Goal: Navigation & Orientation: Find specific page/section

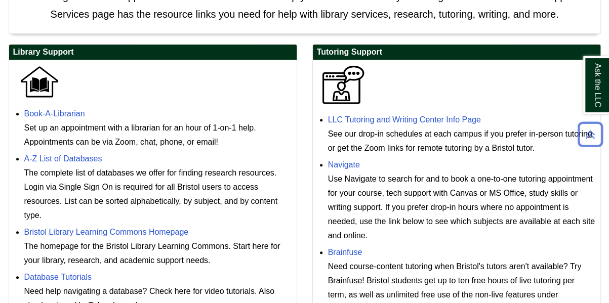
scroll to position [252, 0]
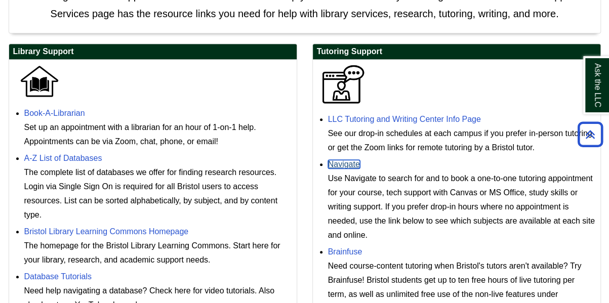
click at [342, 163] on link "Navigate" at bounding box center [344, 164] width 32 height 9
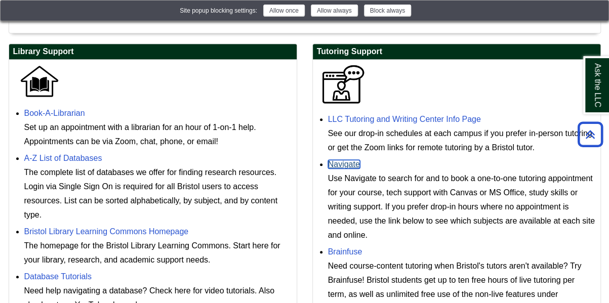
click at [342, 163] on link "Navigate" at bounding box center [344, 164] width 32 height 9
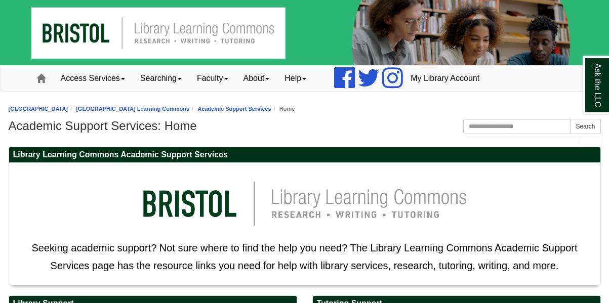
scroll to position [252, 0]
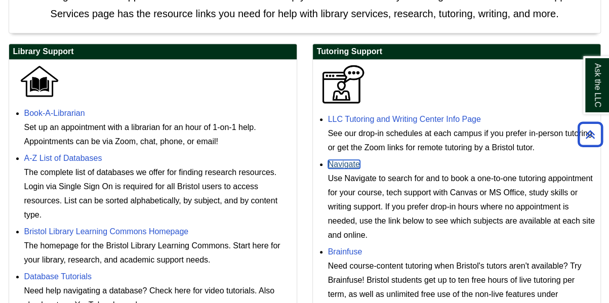
click at [337, 163] on link "Navigate" at bounding box center [344, 164] width 32 height 9
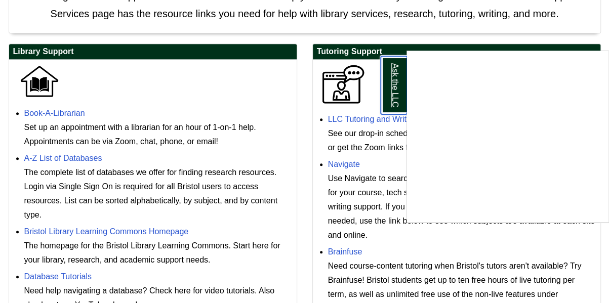
click at [393, 83] on link "Ask the LLC" at bounding box center [394, 85] width 26 height 58
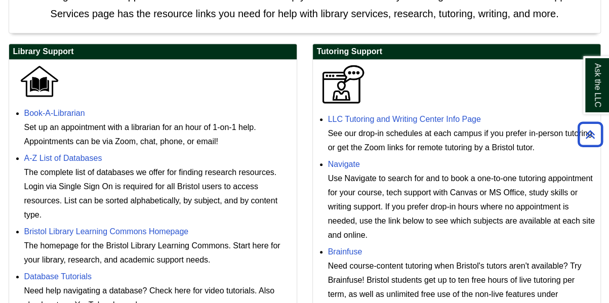
drag, startPoint x: 370, startPoint y: 162, endPoint x: 324, endPoint y: 166, distance: 45.7
click at [324, 166] on ul "LLC Tutoring and Writing Center Info Page See our drop-in schedules at each cam…" at bounding box center [456, 213] width 277 height 206
copy link "Navigate"
click at [467, 173] on div "Use Navigate to search for and to book a one-to-one tutoring appointment for yo…" at bounding box center [461, 207] width 267 height 71
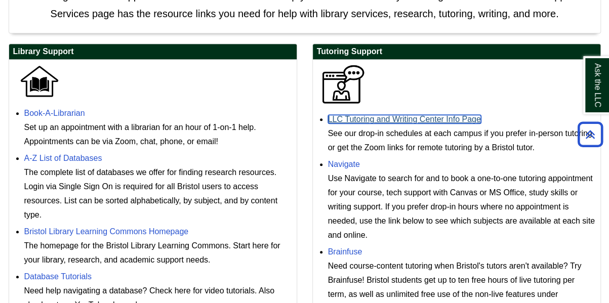
click at [429, 118] on link "LLC Tutoring and Writing Center Info Page" at bounding box center [404, 119] width 153 height 9
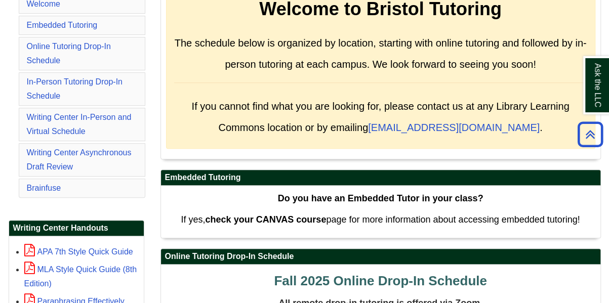
scroll to position [211, 0]
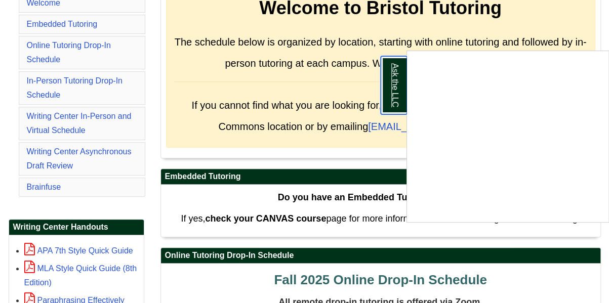
click at [389, 87] on link "Ask the LLC" at bounding box center [394, 85] width 26 height 58
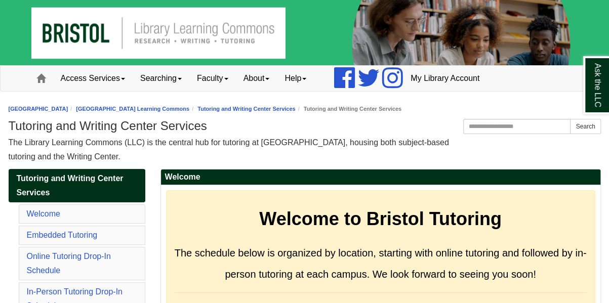
scroll to position [4, 0]
